Goal: Task Accomplishment & Management: Manage account settings

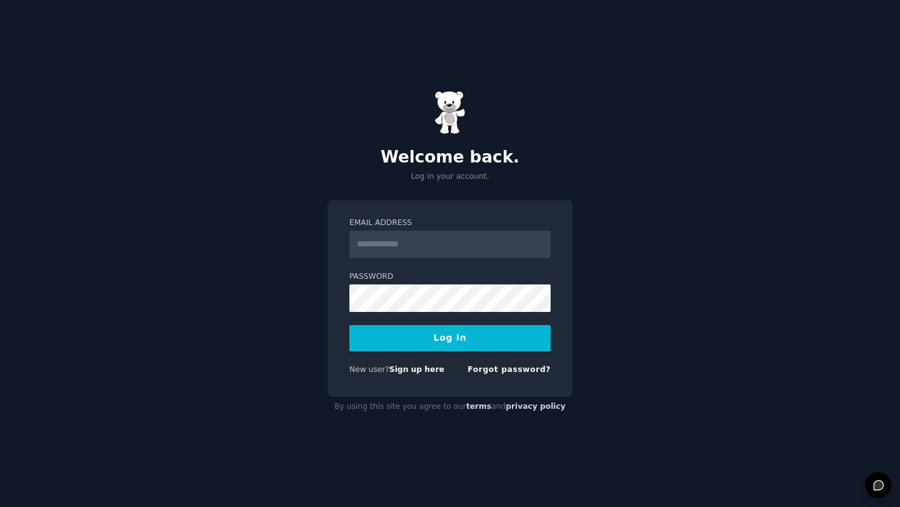
type input "**********"
drag, startPoint x: 658, startPoint y: 289, endPoint x: 571, endPoint y: 298, distance: 87.4
click at [657, 288] on div "**********" at bounding box center [450, 253] width 900 height 507
click at [520, 326] on button "Log In" at bounding box center [449, 338] width 201 height 26
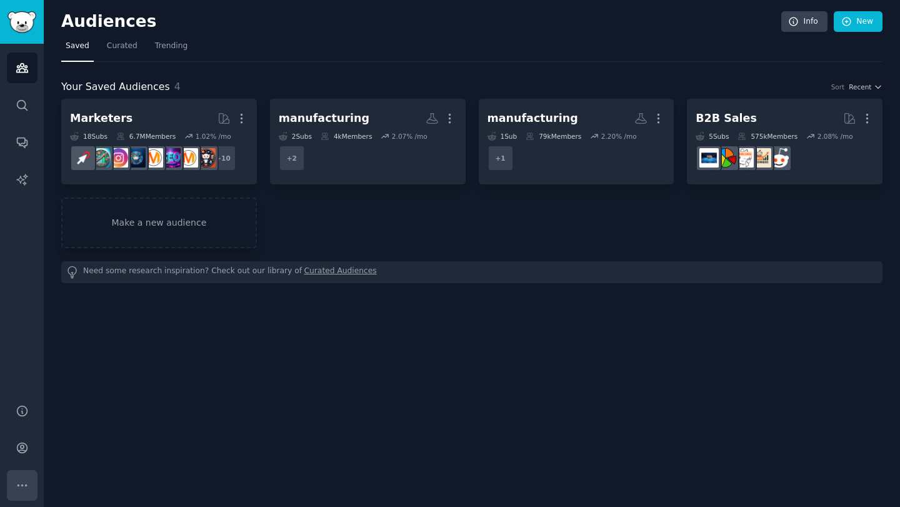
click at [27, 490] on icon "Sidebar" at bounding box center [22, 485] width 13 height 13
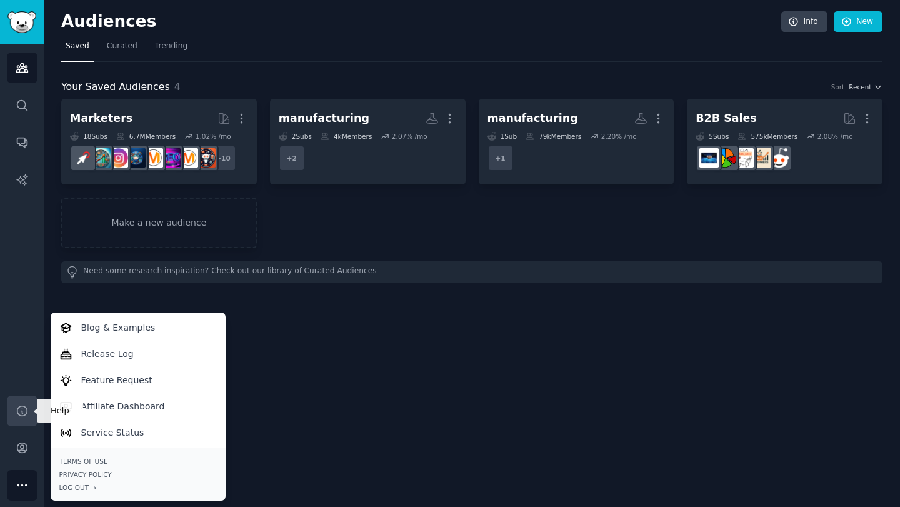
click at [21, 411] on icon "Sidebar" at bounding box center [22, 411] width 10 height 10
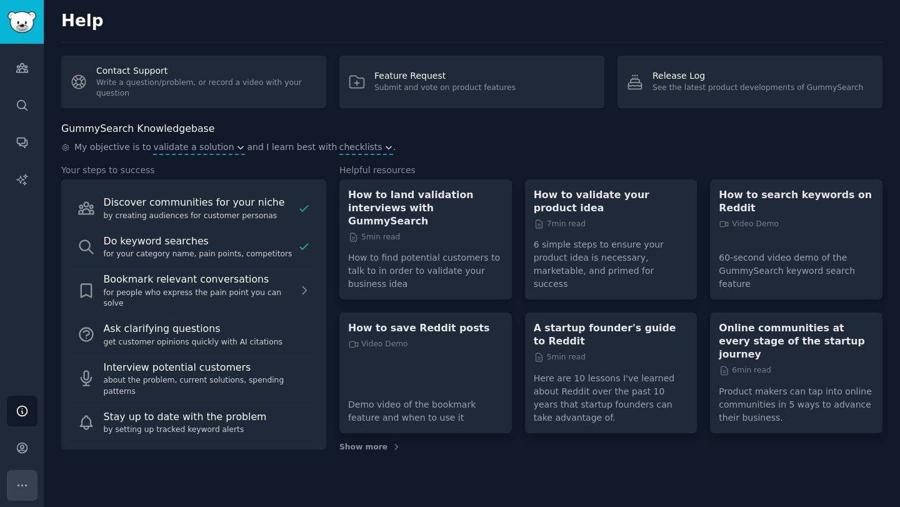
click at [20, 493] on button "More" at bounding box center [22, 485] width 31 height 31
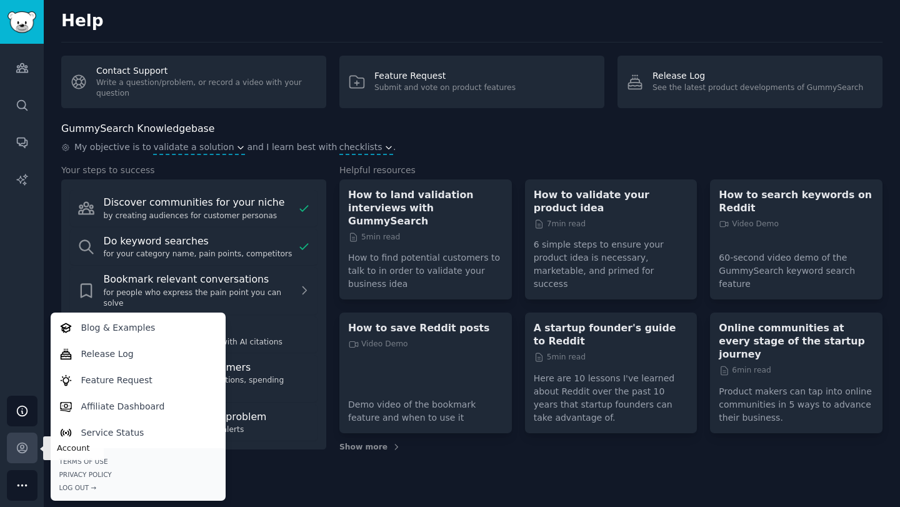
click at [28, 451] on icon "Sidebar" at bounding box center [22, 447] width 13 height 13
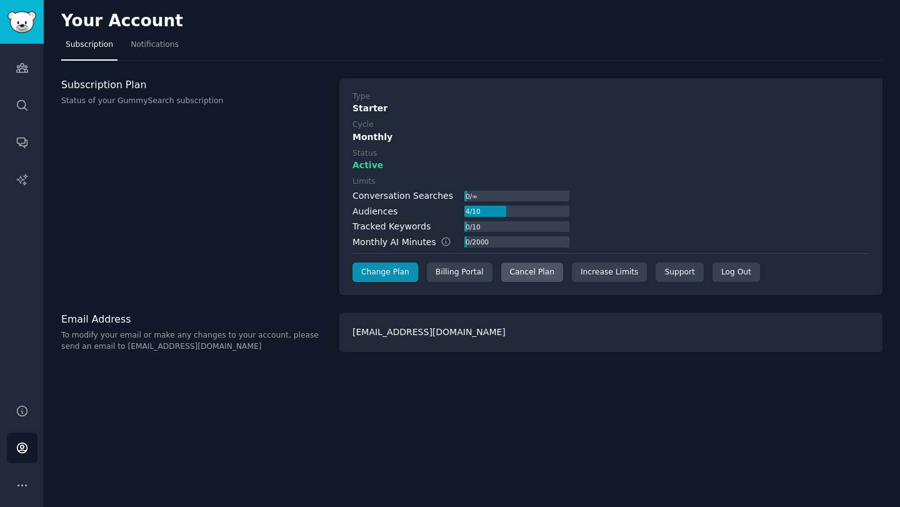
click at [527, 271] on div "Cancel Plan" at bounding box center [532, 273] width 62 height 20
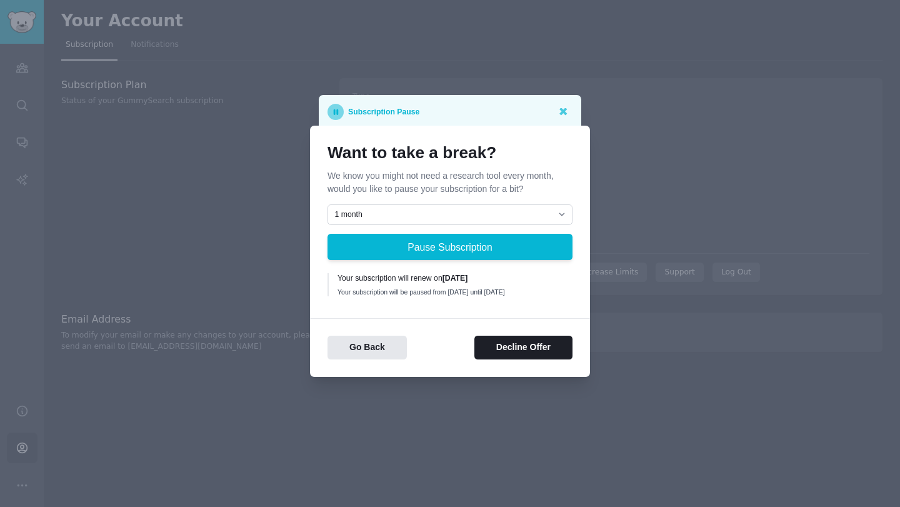
click at [523, 323] on div "Go Back Decline Offer" at bounding box center [450, 339] width 280 height 42
click at [530, 341] on button "Decline Offer" at bounding box center [523, 348] width 98 height 24
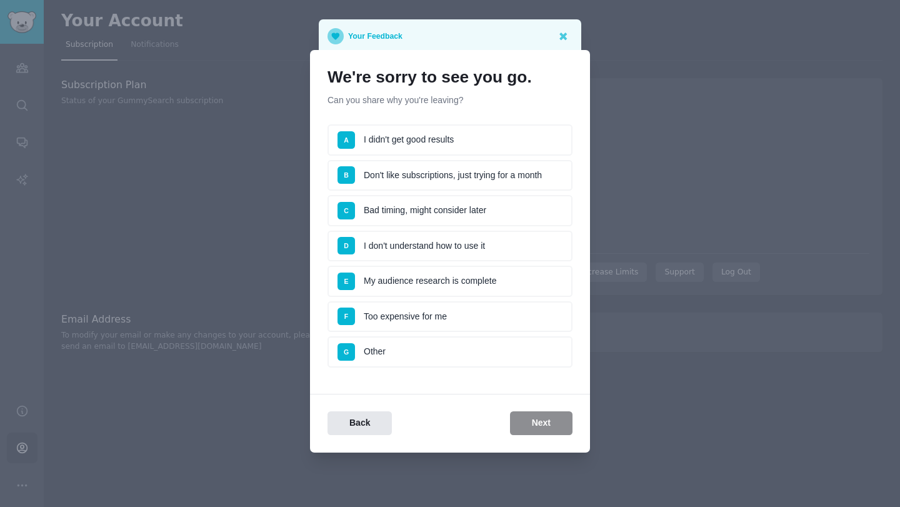
click at [438, 283] on li "E My audience research is complete" at bounding box center [450, 281] width 245 height 31
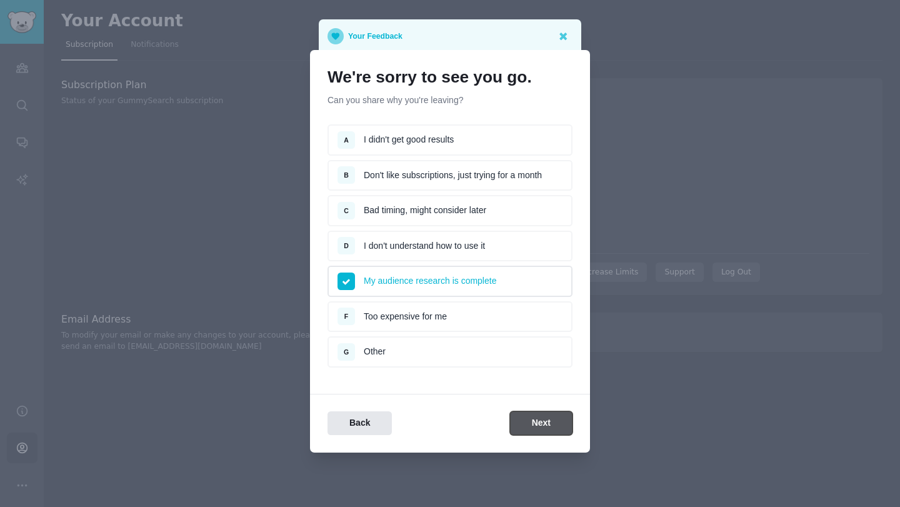
click at [535, 433] on button "Next" at bounding box center [541, 423] width 63 height 24
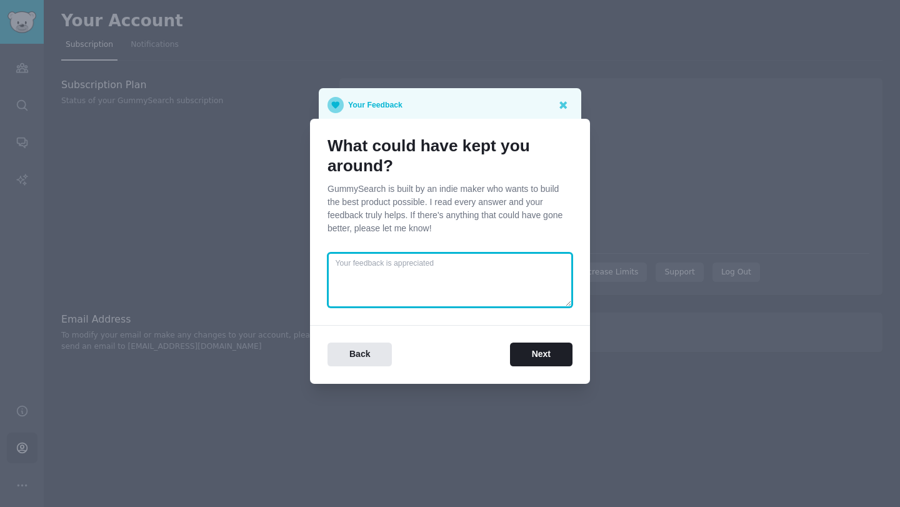
click at [433, 279] on textarea at bounding box center [450, 280] width 245 height 55
click at [483, 269] on textarea "Great idea. My need for it will come and go. I might resubscribe sometime in th…" at bounding box center [450, 280] width 245 height 55
click at [484, 263] on textarea "Great idea. My need for it will come and go. I might resubscribe sometime in th…" at bounding box center [450, 280] width 245 height 55
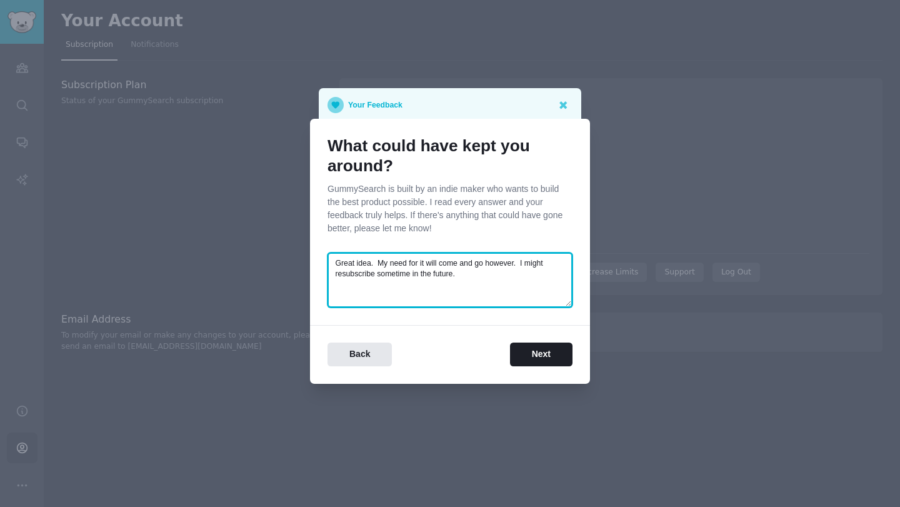
type textarea "Great idea. My need for it will come and go however. I might resubscribe someti…"
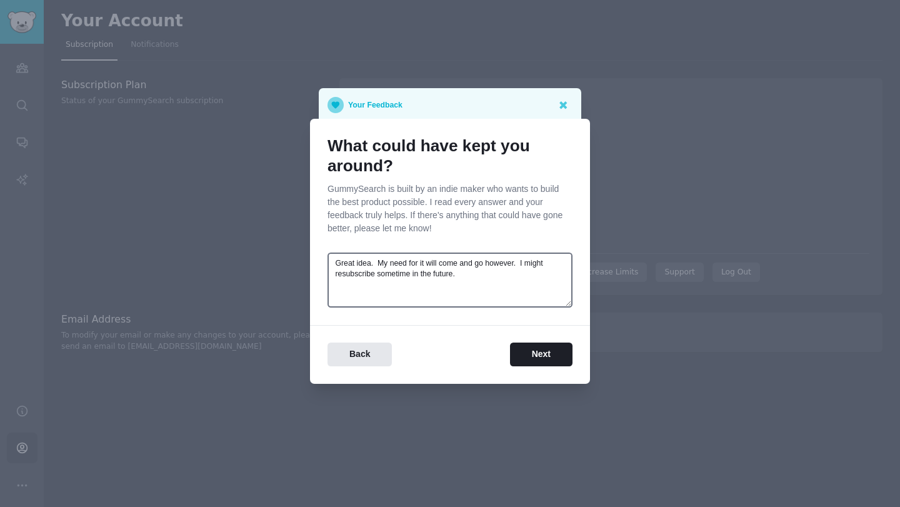
click at [546, 371] on div "What could have kept you around? GummySearch is built by an indie maker who wan…" at bounding box center [450, 251] width 280 height 265
click at [549, 353] on button "Next" at bounding box center [541, 355] width 63 height 24
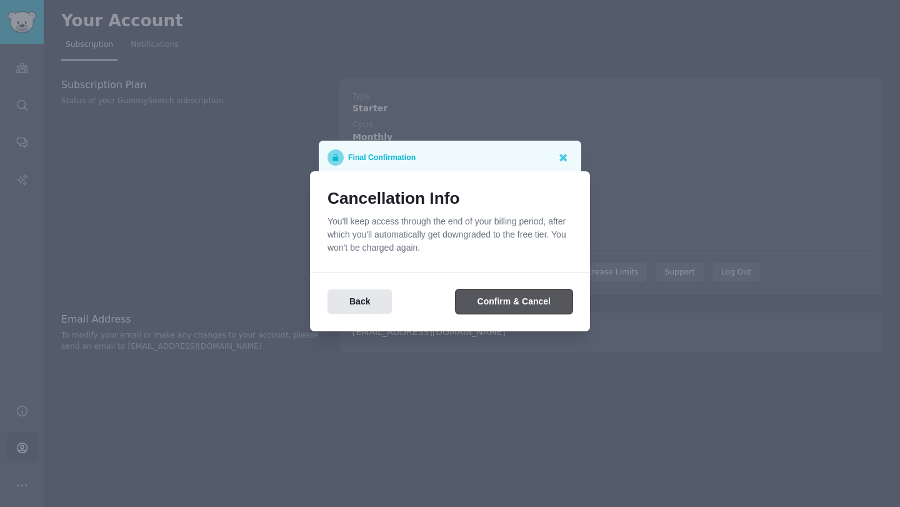
click at [553, 306] on button "Confirm & Cancel" at bounding box center [514, 301] width 117 height 24
